Goal: Information Seeking & Learning: Learn about a topic

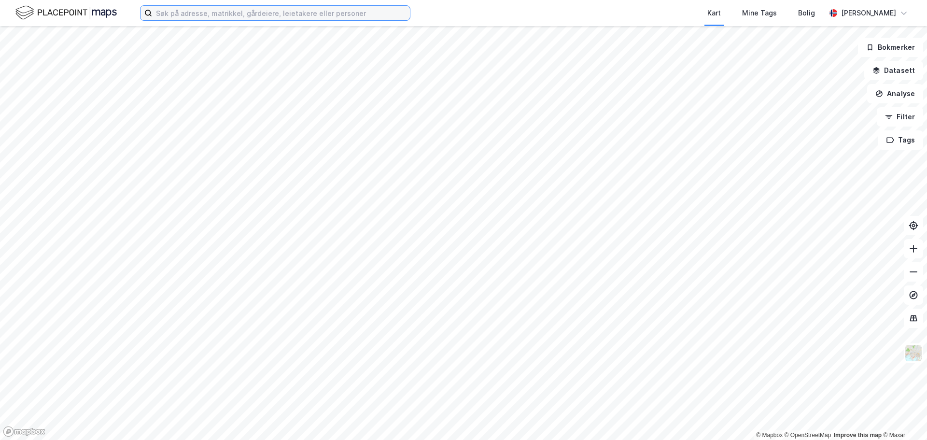
click at [190, 12] on input at bounding box center [281, 13] width 258 height 14
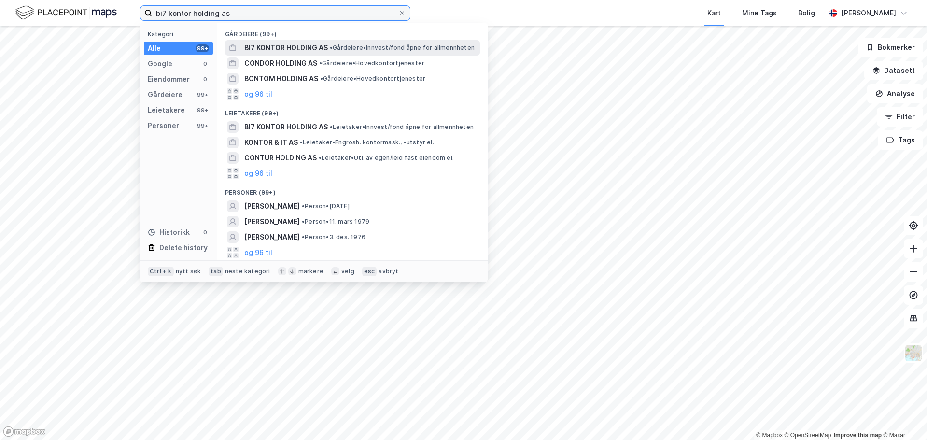
type input "bi7 kontor holding as"
click at [312, 50] on span "BI7 KONTOR HOLDING AS" at bounding box center [286, 48] width 84 height 12
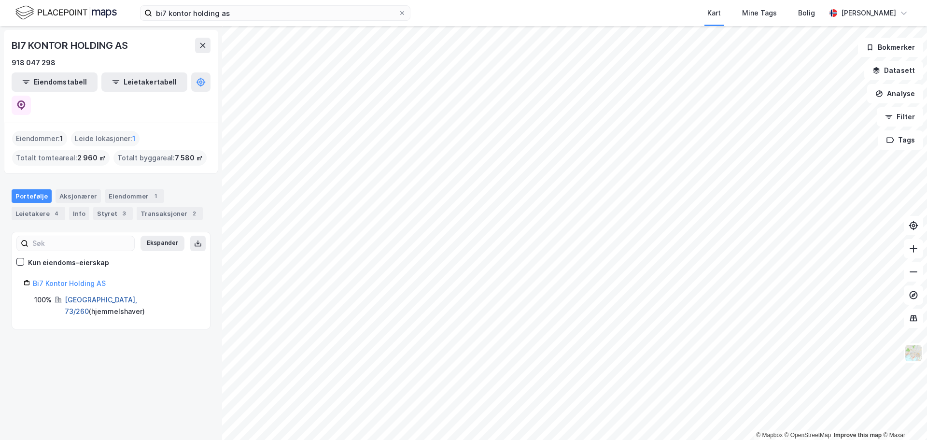
click at [116, 296] on link "[GEOGRAPHIC_DATA], 73/260" at bounding box center [101, 306] width 72 height 20
